Goal: Find specific page/section: Find specific page/section

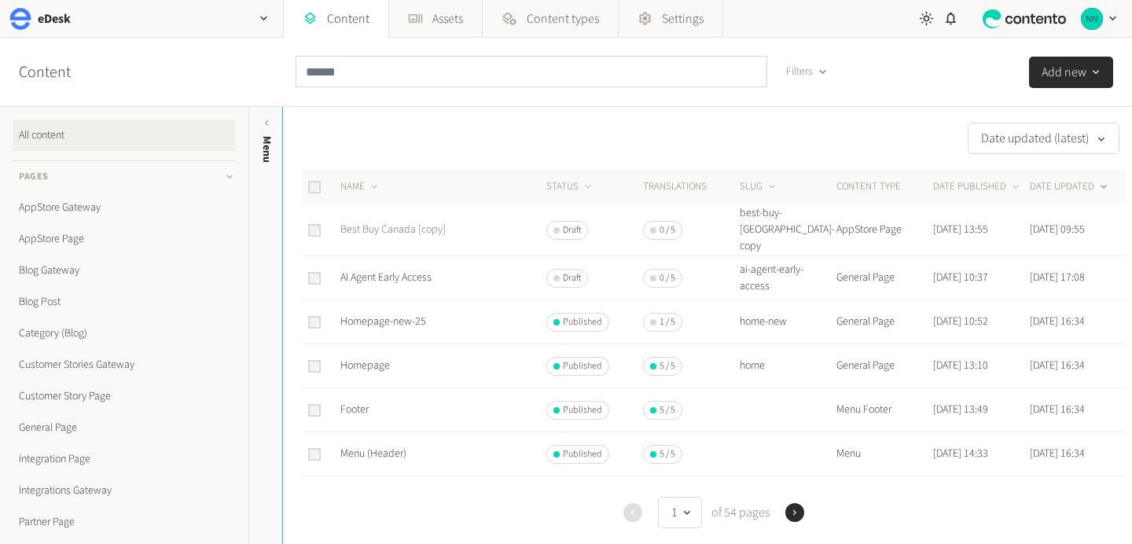
click at [410, 222] on link "Best Buy Canada [copy]" at bounding box center [392, 230] width 105 height 16
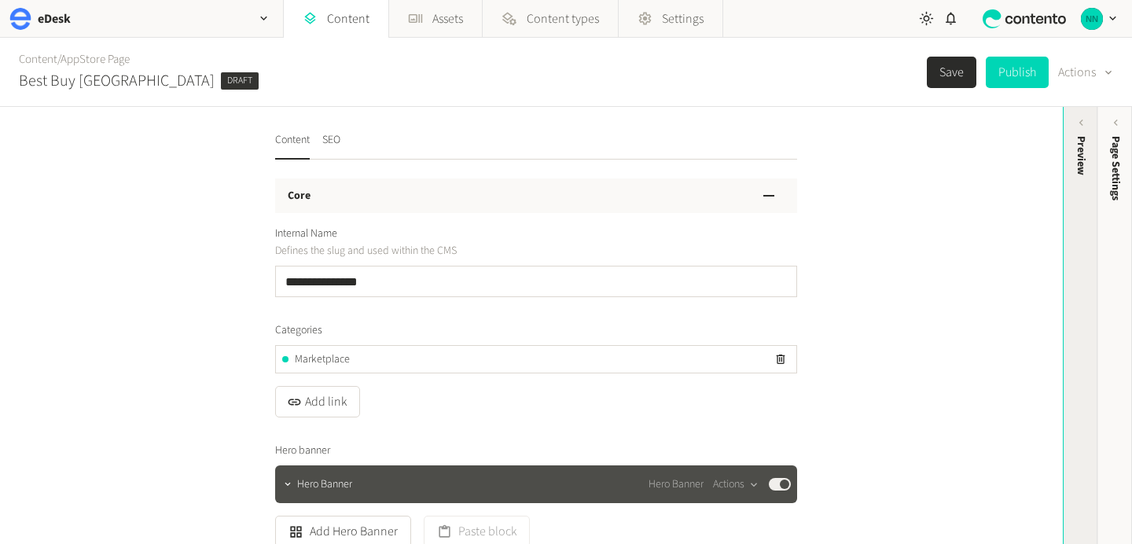
click at [1086, 176] on div "Preview" at bounding box center [1081, 257] width 35 height 283
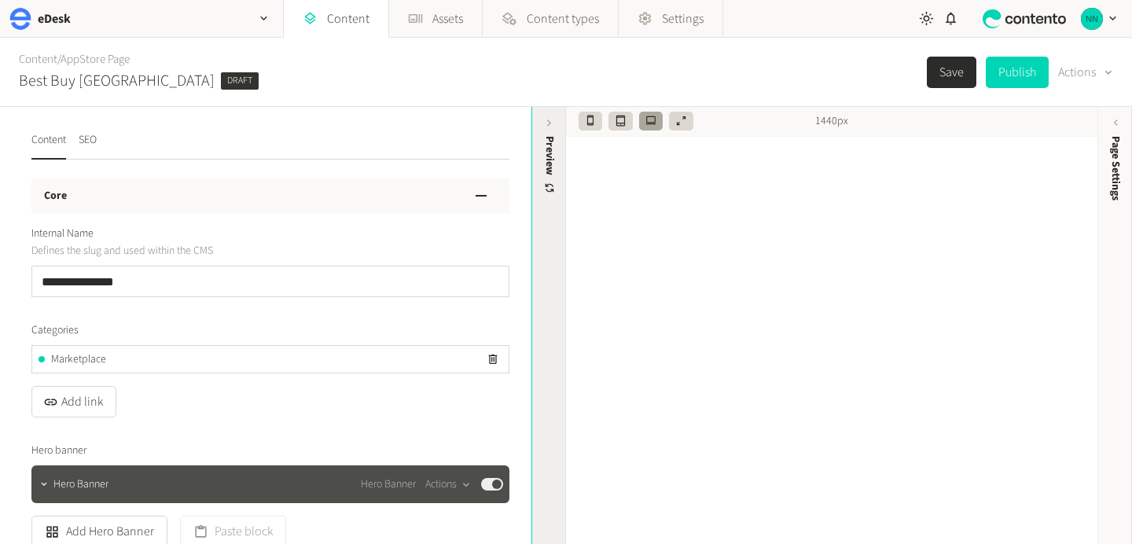
click at [549, 170] on div "Preview" at bounding box center [550, 165] width 17 height 59
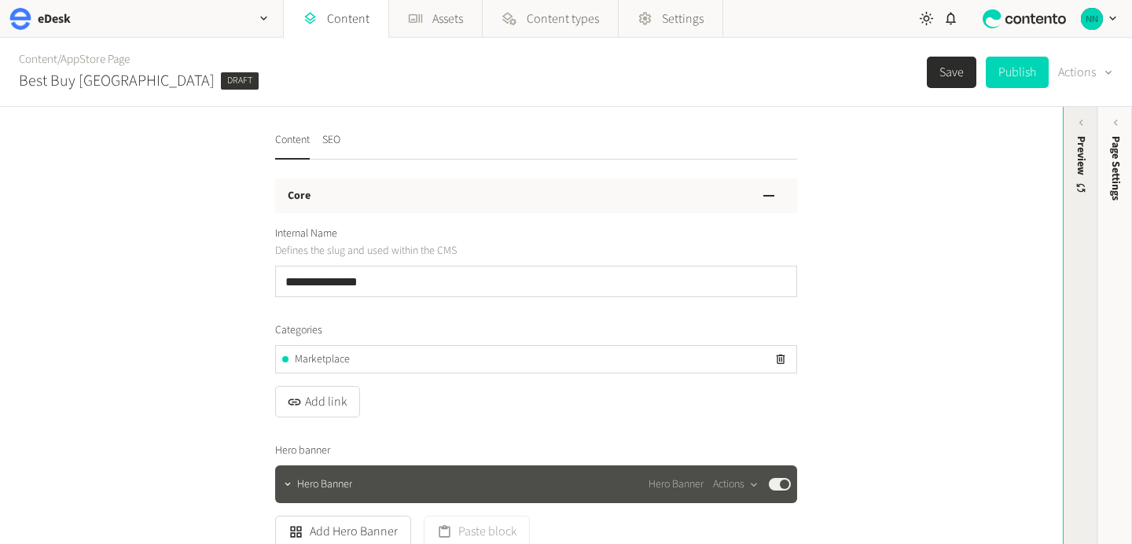
click at [1073, 182] on div "Preview" at bounding box center [1081, 165] width 17 height 59
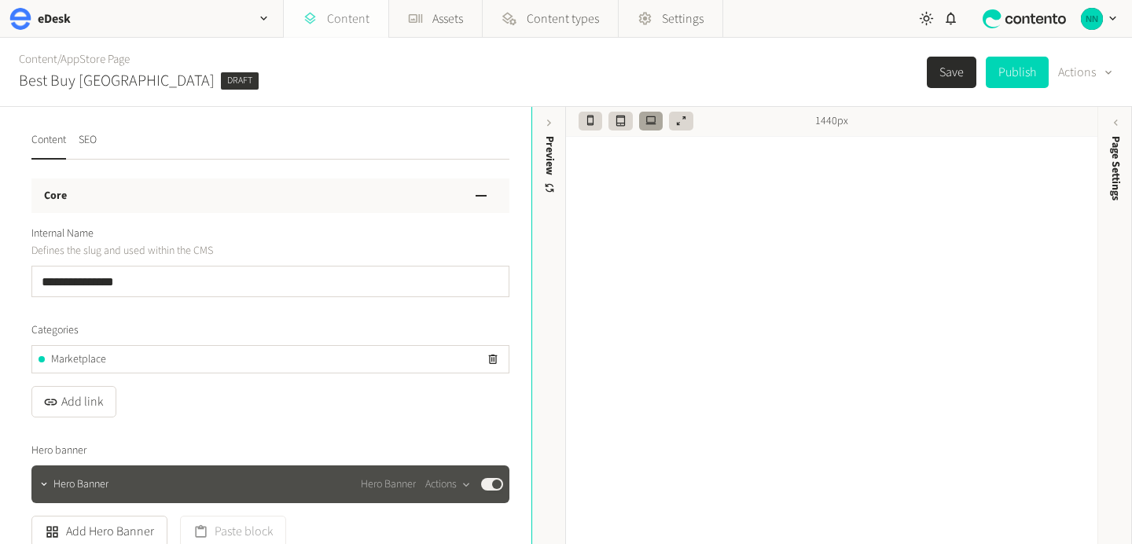
click at [360, 28] on link "Content" at bounding box center [336, 19] width 105 height 38
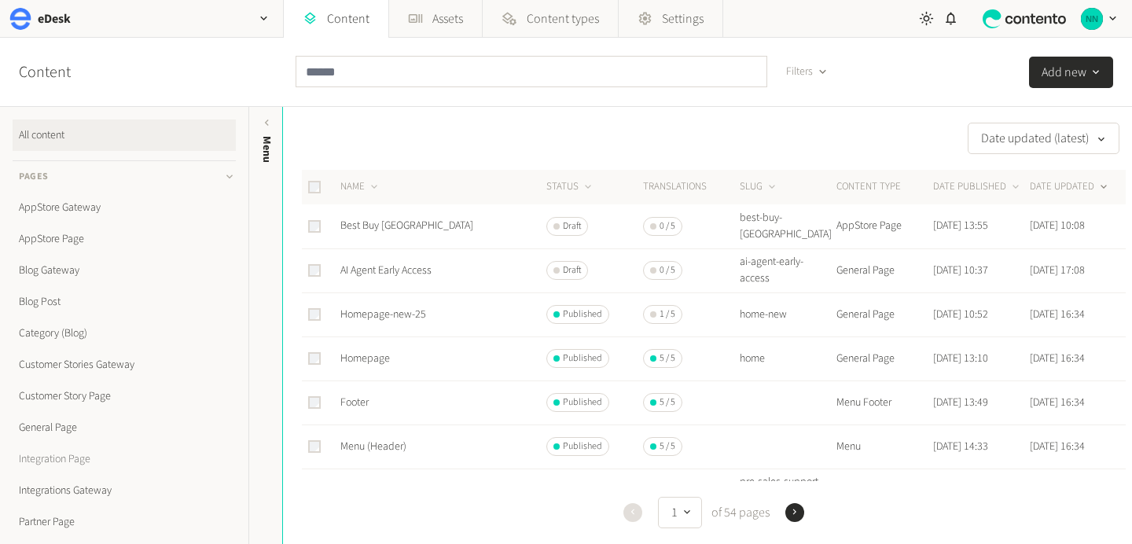
click at [105, 458] on link "Integration Page" at bounding box center [124, 458] width 223 height 31
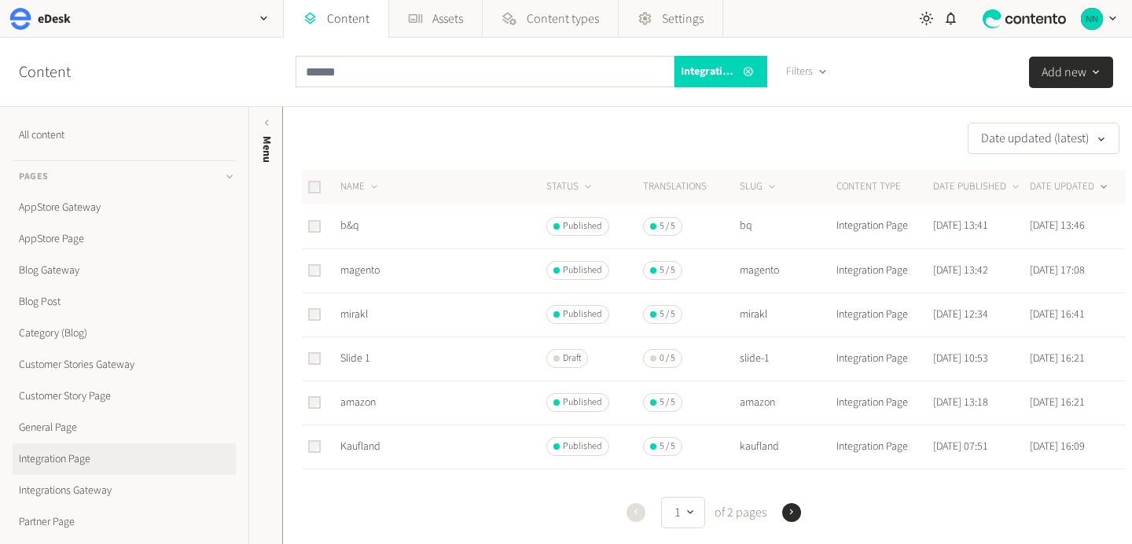
click at [773, 269] on td "magento" at bounding box center [787, 270] width 97 height 44
copy td "magento"
click at [373, 271] on link "magento" at bounding box center [359, 271] width 39 height 16
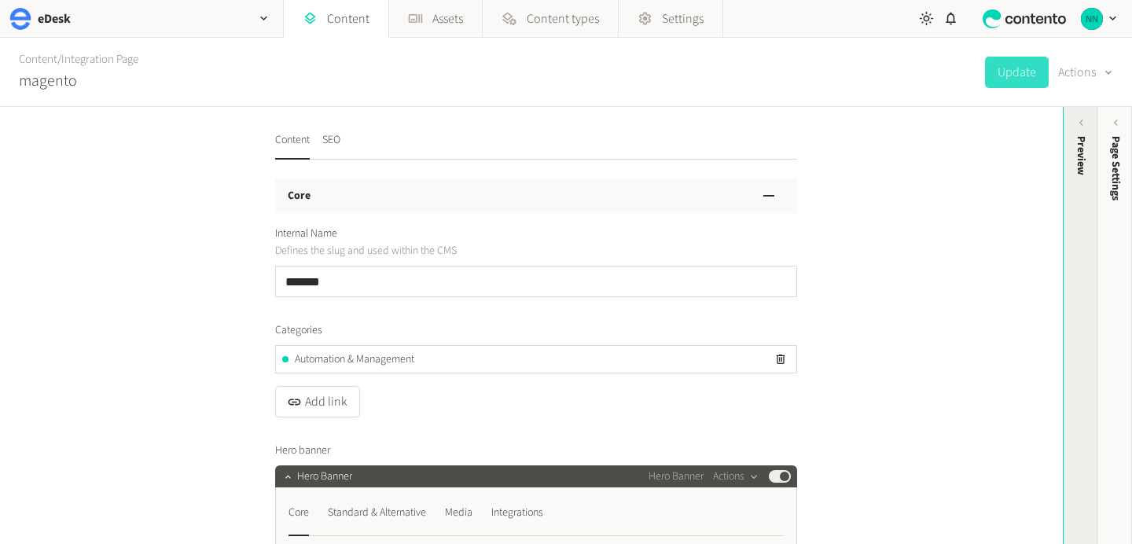
click at [1078, 203] on div "Preview" at bounding box center [1081, 257] width 35 height 283
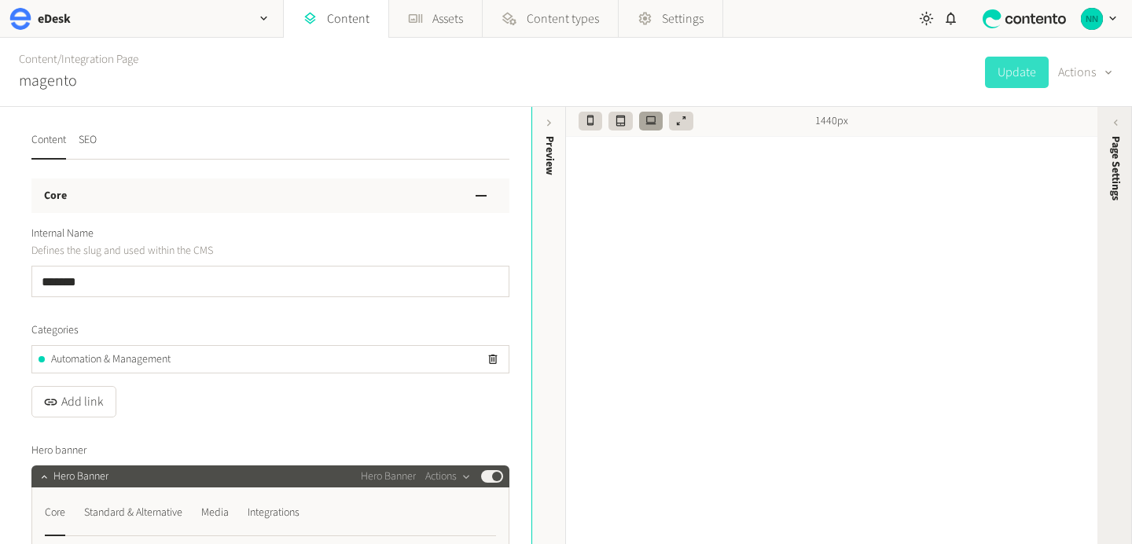
click at [1119, 178] on span "Page Settings" at bounding box center [1116, 168] width 17 height 64
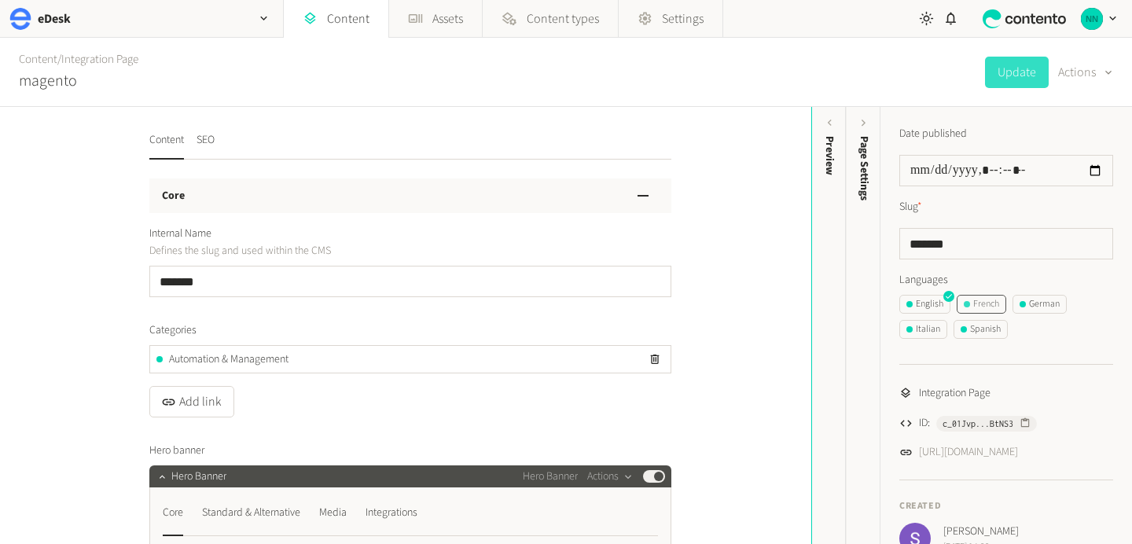
click at [990, 304] on div "French" at bounding box center [981, 304] width 35 height 14
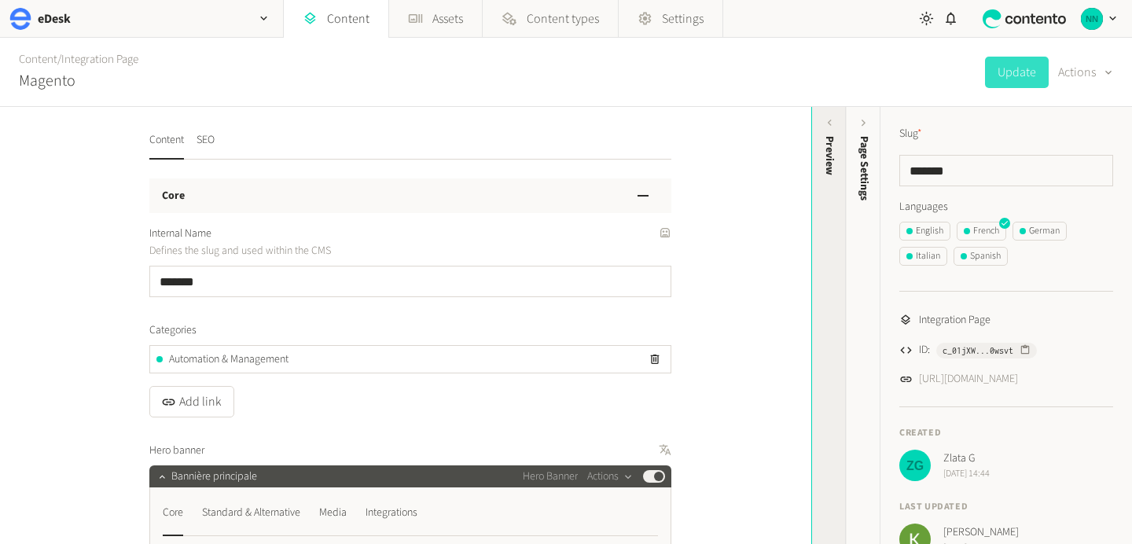
click at [830, 183] on div "Preview" at bounding box center [829, 257] width 35 height 283
